Goal: Check status: Check status

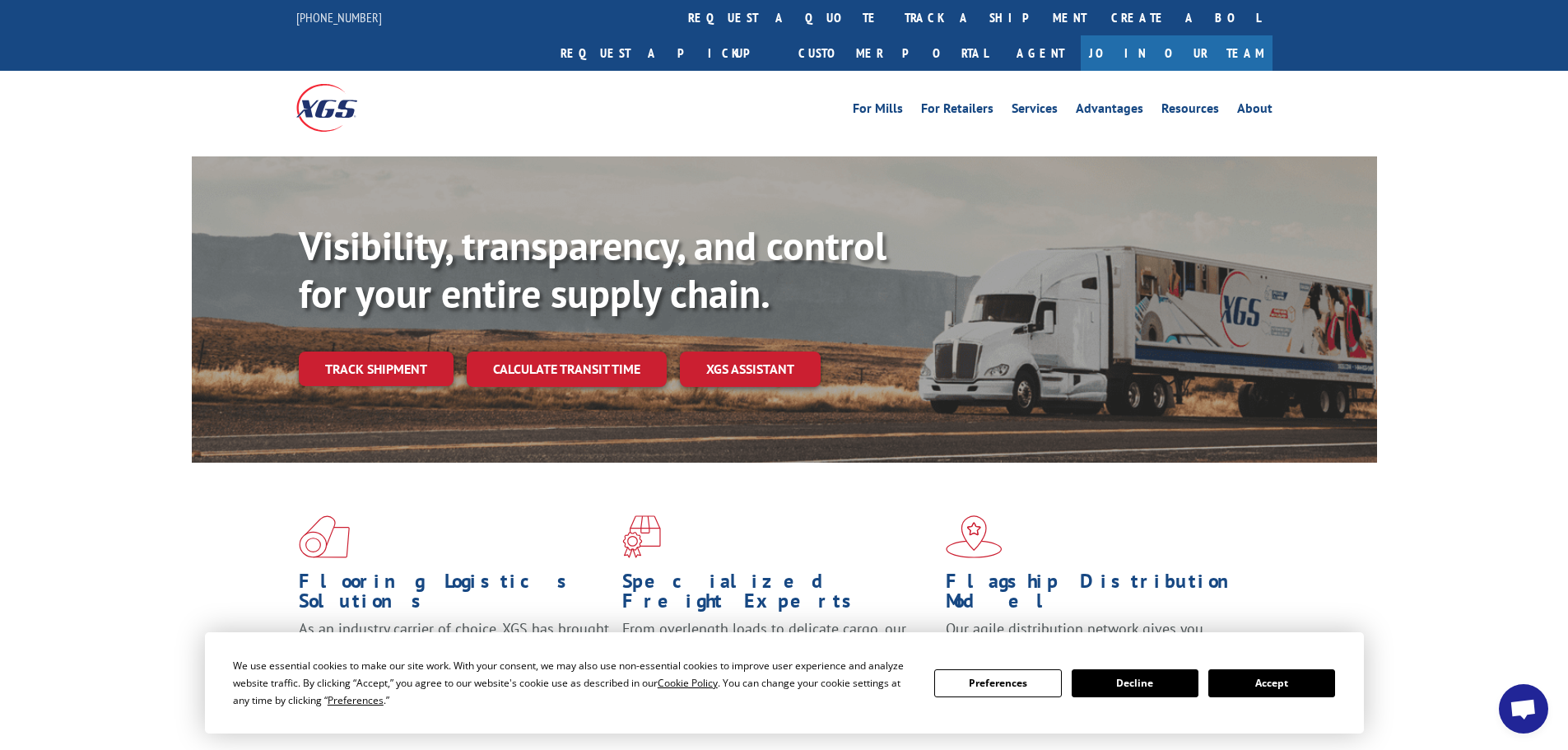
scroll to position [7403, 0]
click at [1275, 682] on button "Accept" at bounding box center [1270, 682] width 127 height 28
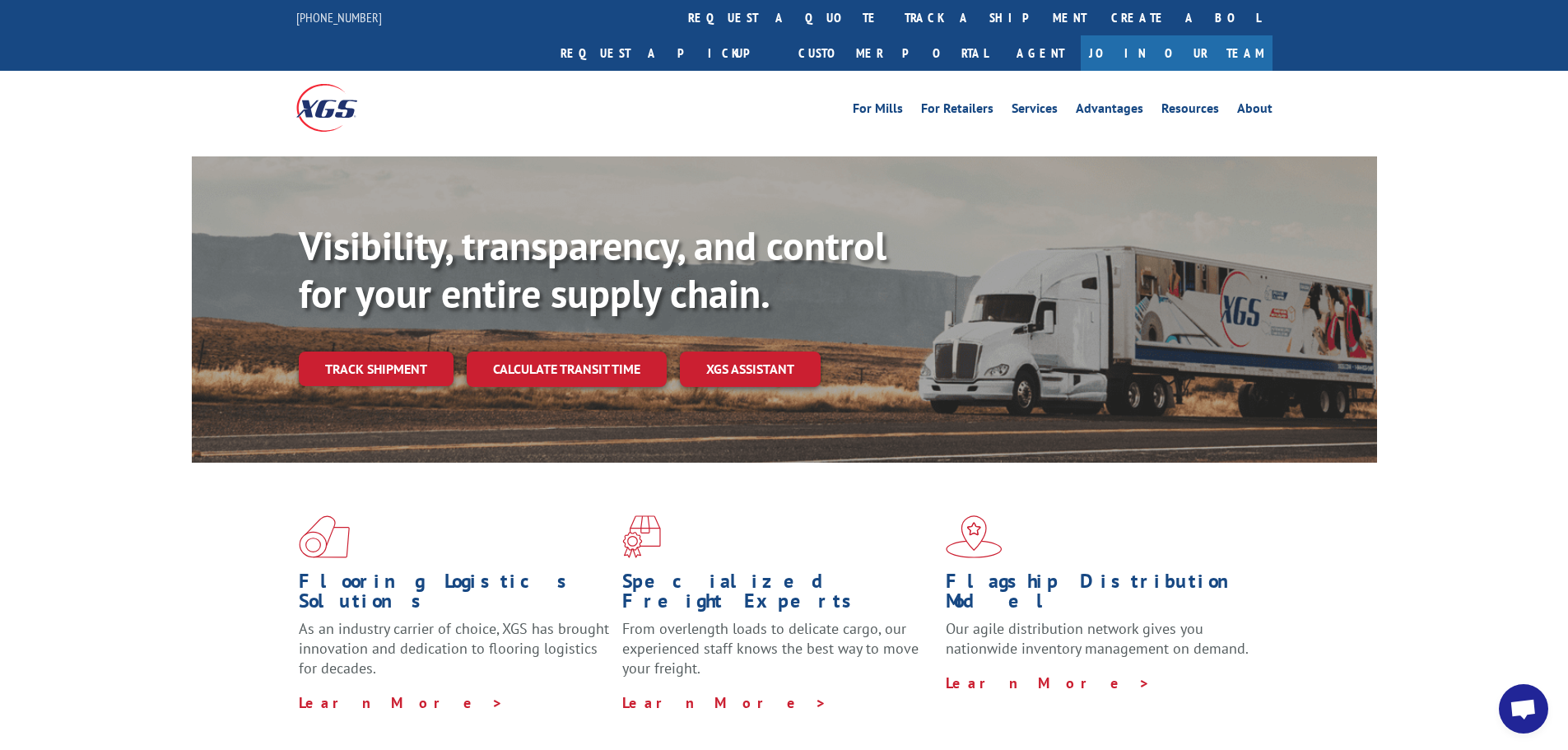
click at [1222, 36] on link "Join Our Team" at bounding box center [1176, 53] width 191 height 36
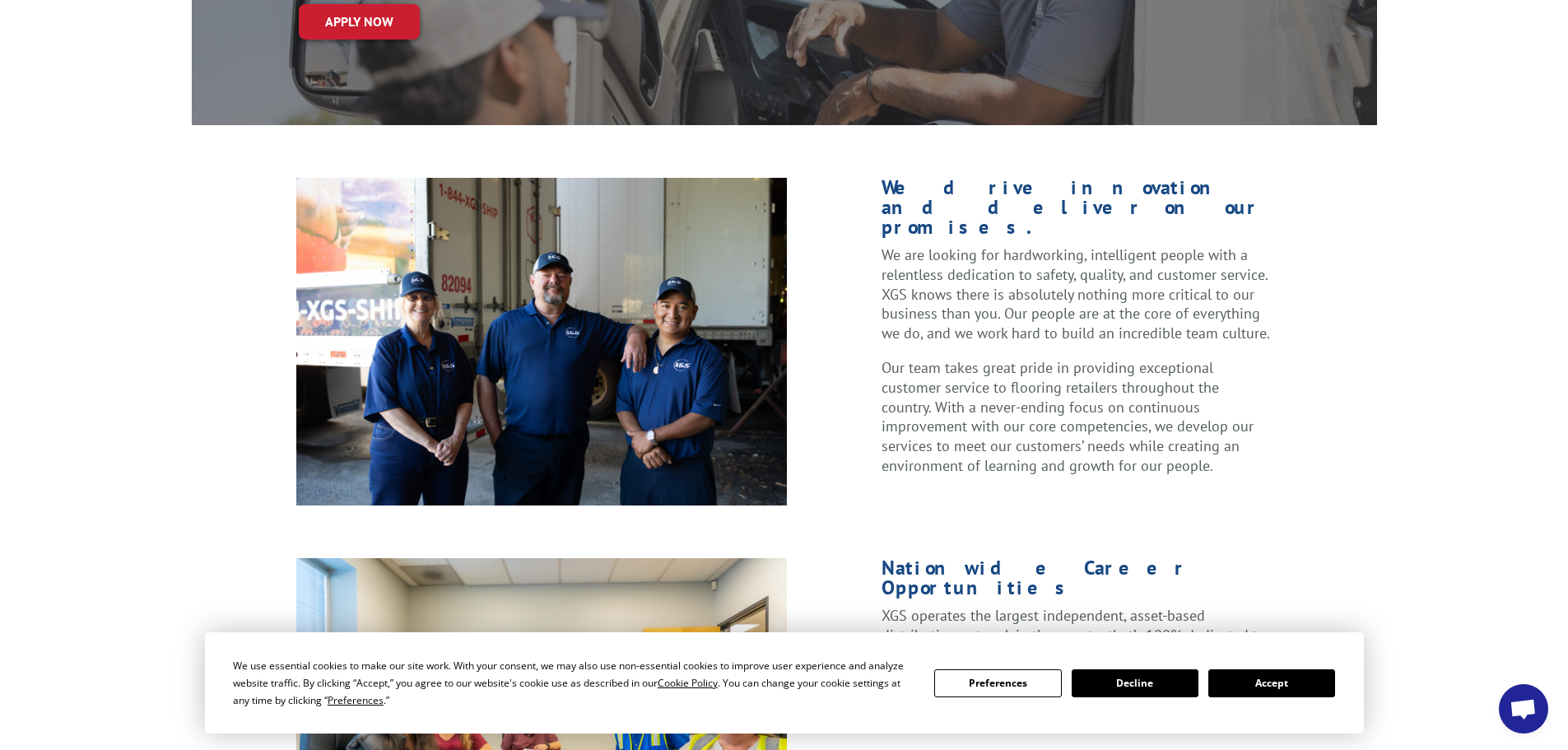
scroll to position [330, 0]
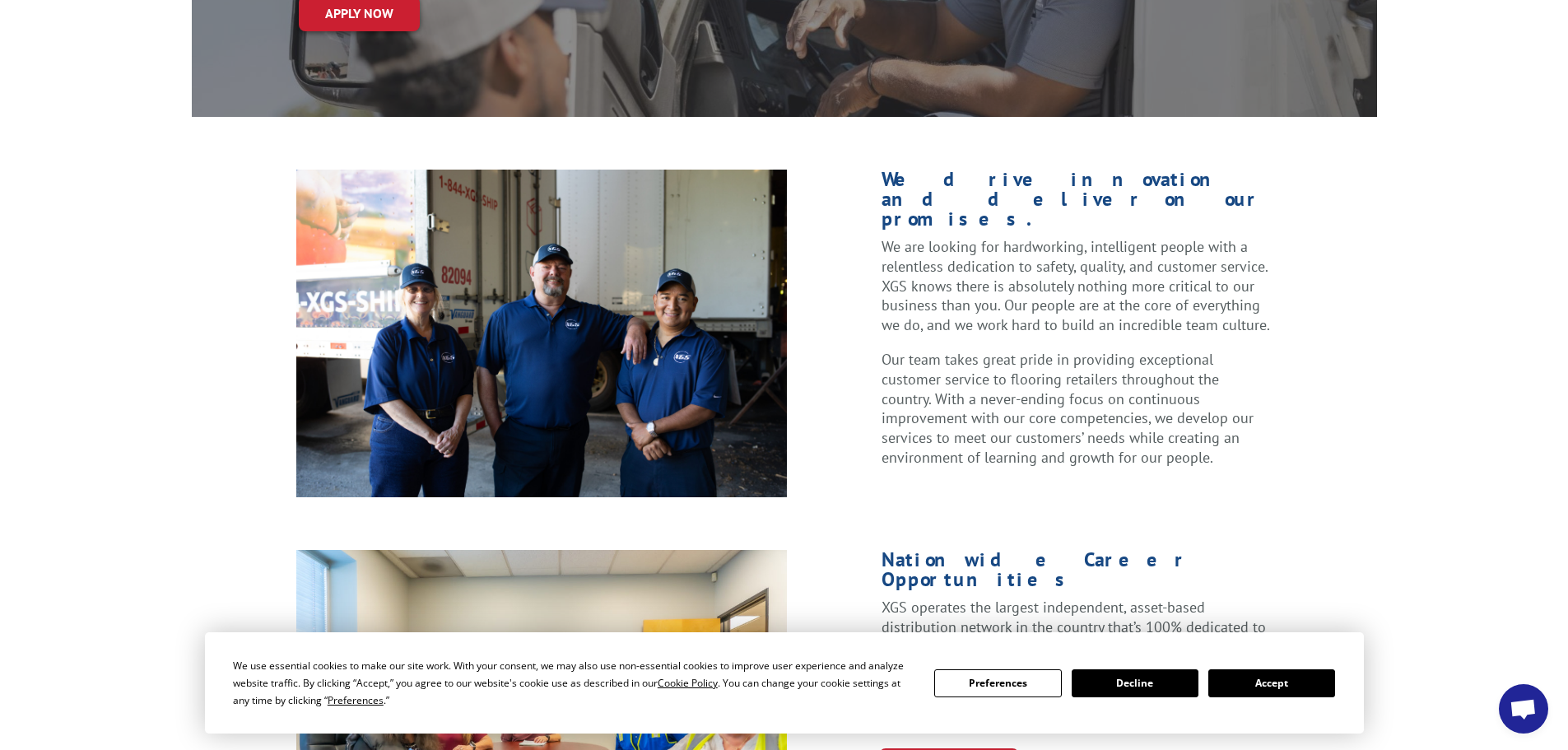
click at [1242, 690] on button "Accept" at bounding box center [1270, 682] width 127 height 28
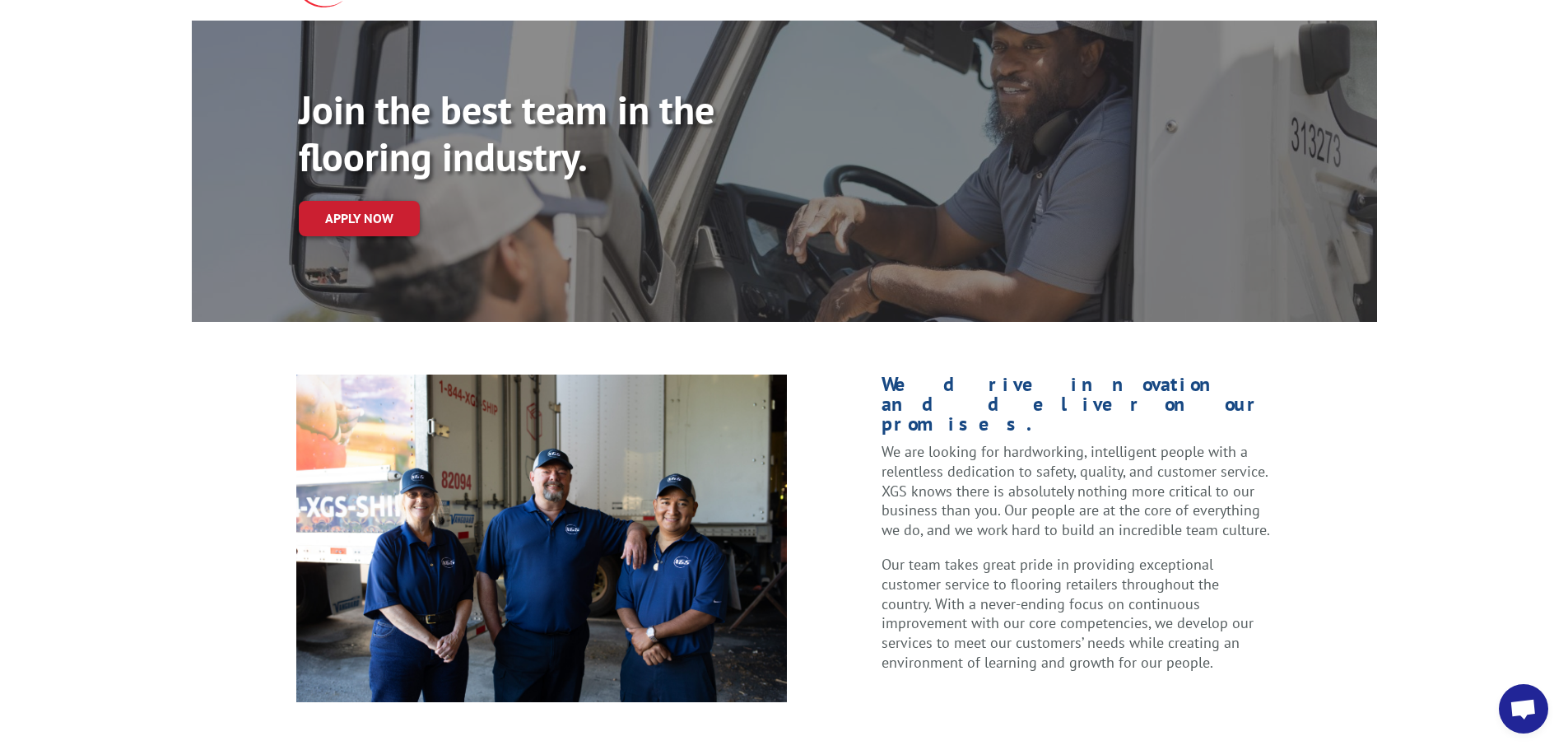
scroll to position [0, 0]
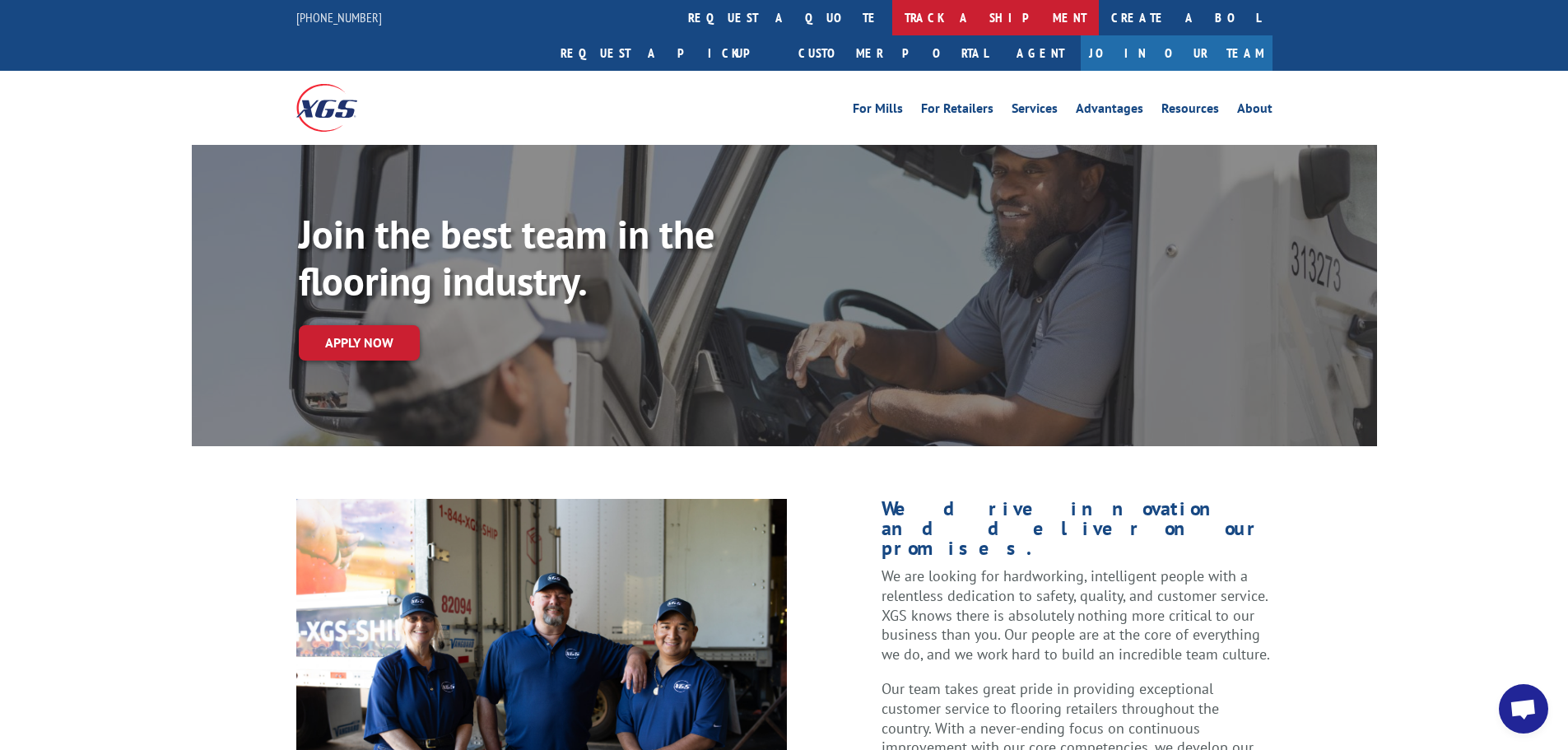
click at [892, 18] on link "track a shipment" at bounding box center [995, 17] width 207 height 36
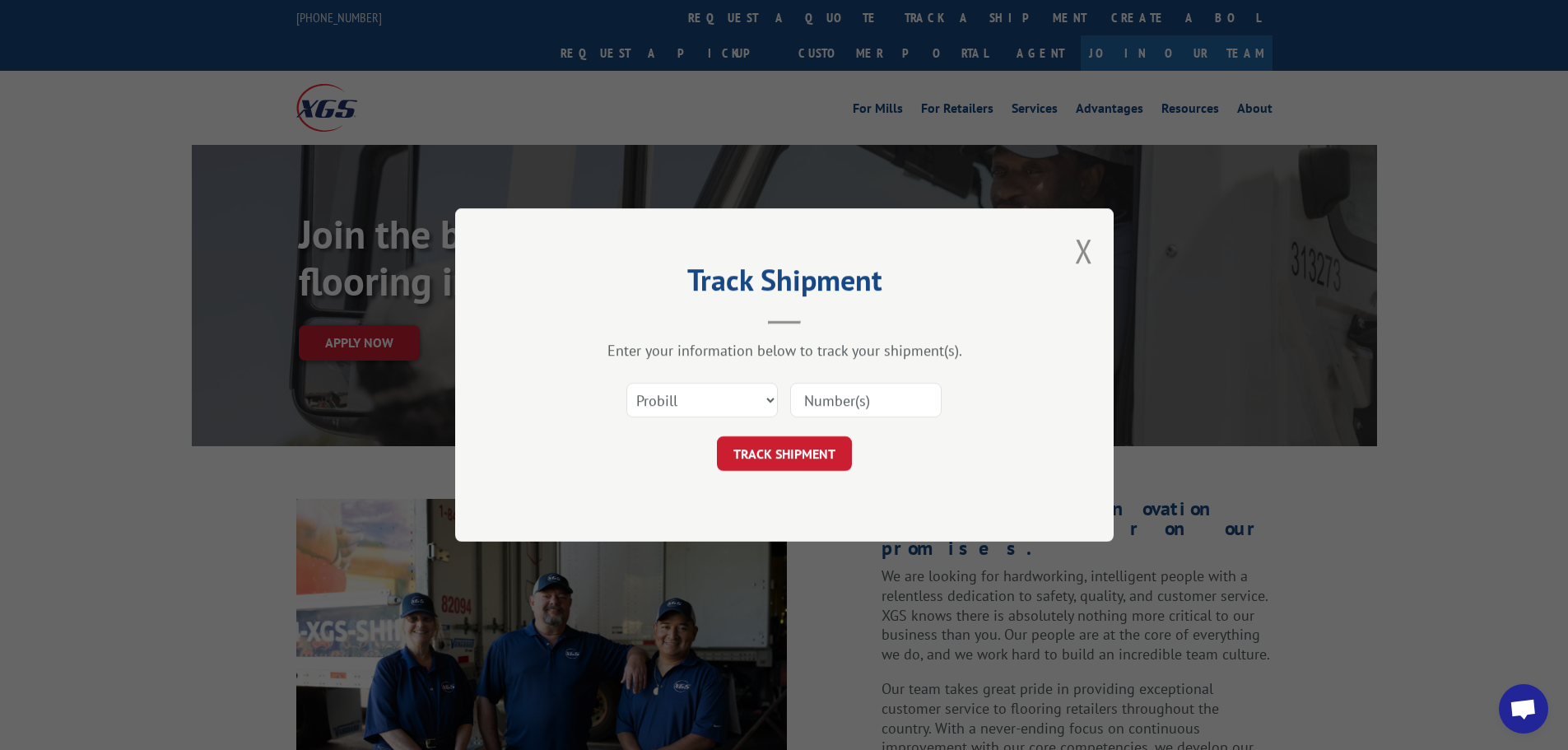
click at [830, 412] on input at bounding box center [866, 400] width 152 height 35
paste input "17103544"
type input "17103544"
click at [834, 448] on button "TRACK SHIPMENT" at bounding box center [784, 453] width 135 height 35
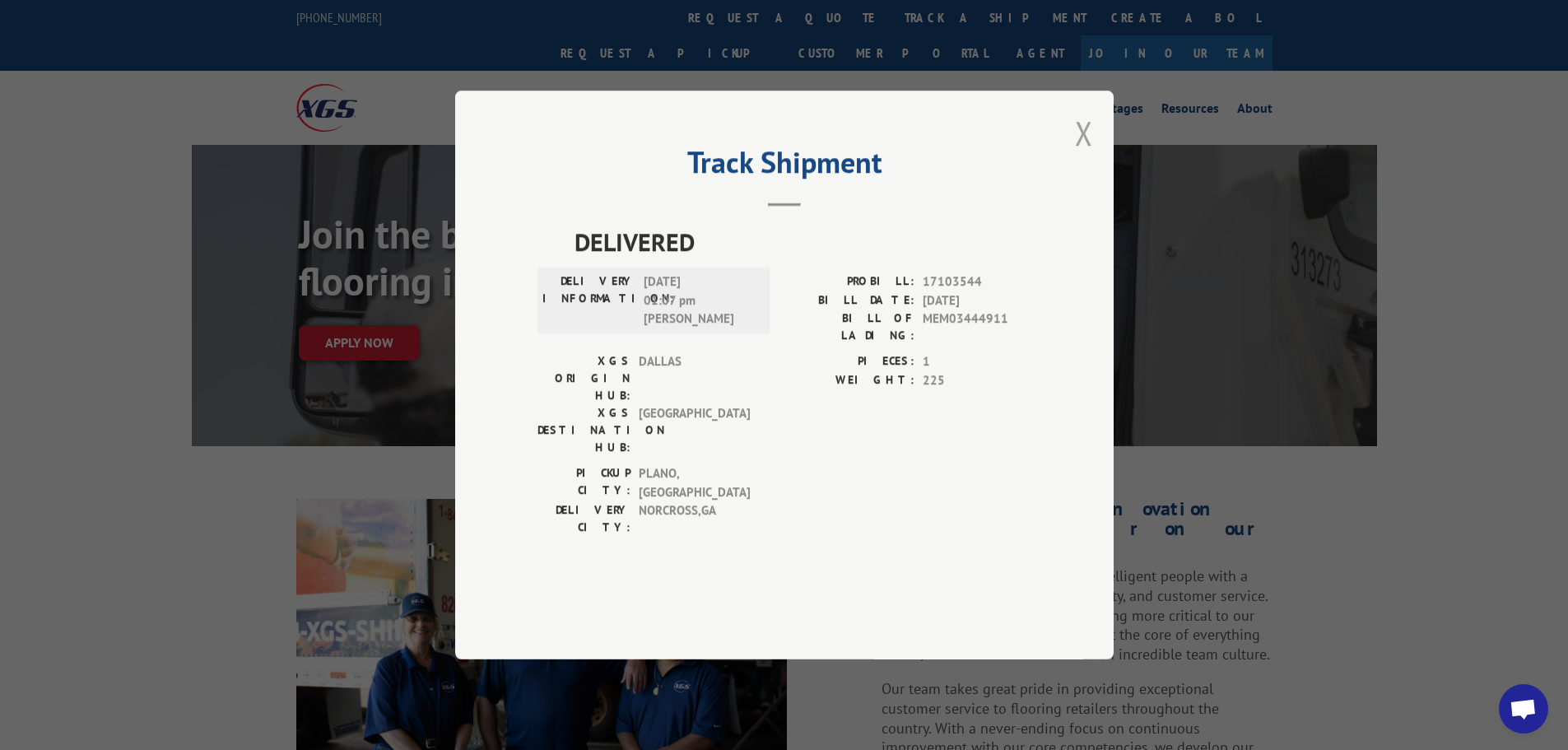
click at [1086, 155] on button "Close modal" at bounding box center [1083, 132] width 18 height 43
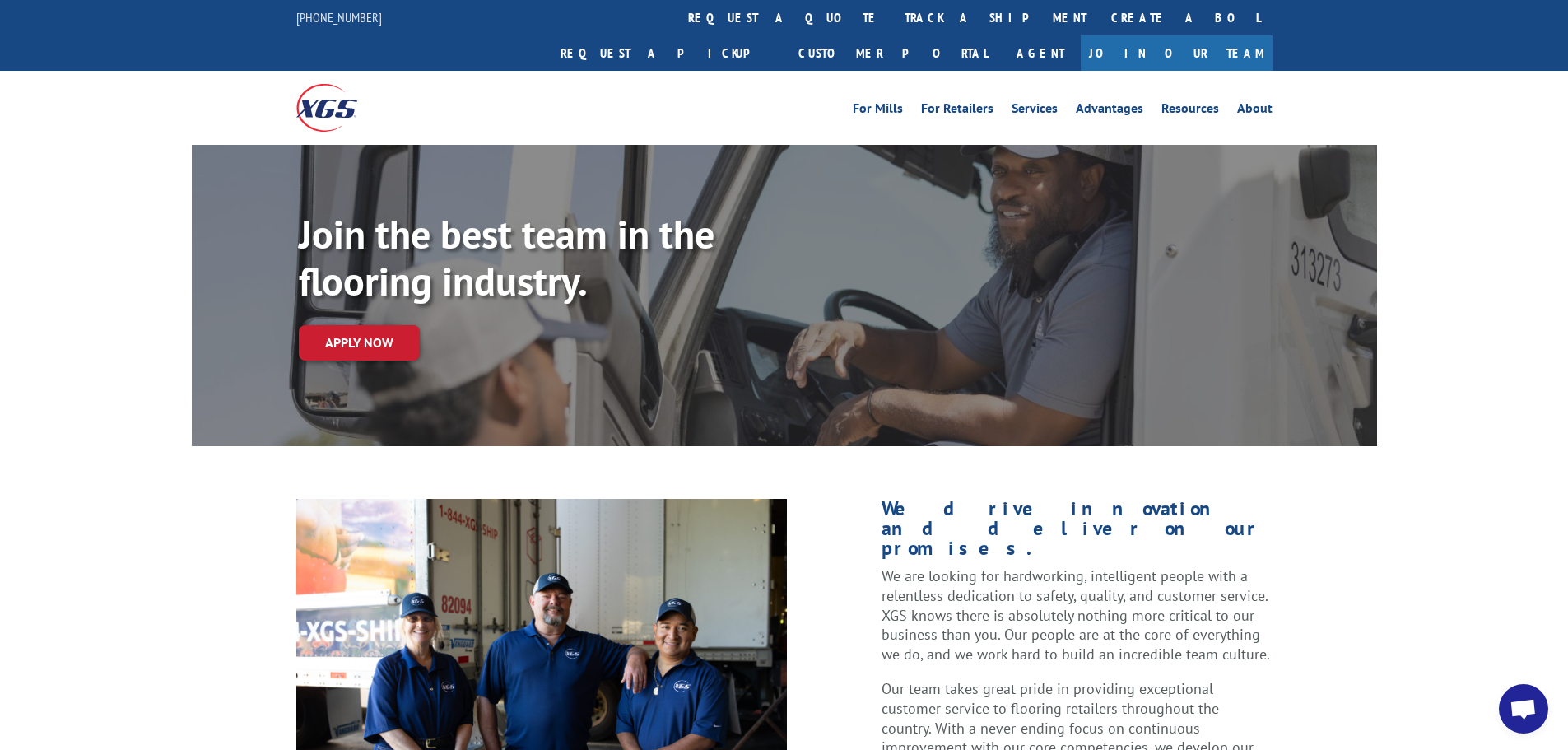
click at [339, 84] on img at bounding box center [327, 107] width 61 height 47
